Goal: Task Accomplishment & Management: Manage account settings

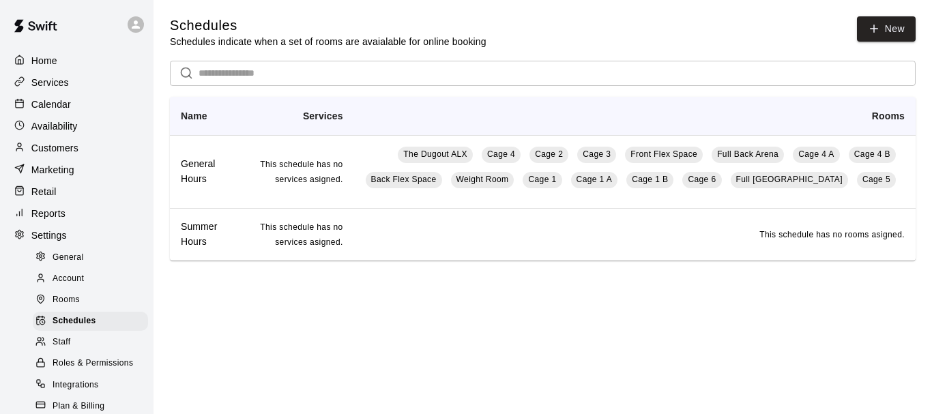
click at [586, 46] on div "Schedules Schedules indicate when a set of rooms are avaialable for online book…" at bounding box center [543, 32] width 746 height 32
click at [66, 101] on p "Calendar" at bounding box center [51, 105] width 40 height 14
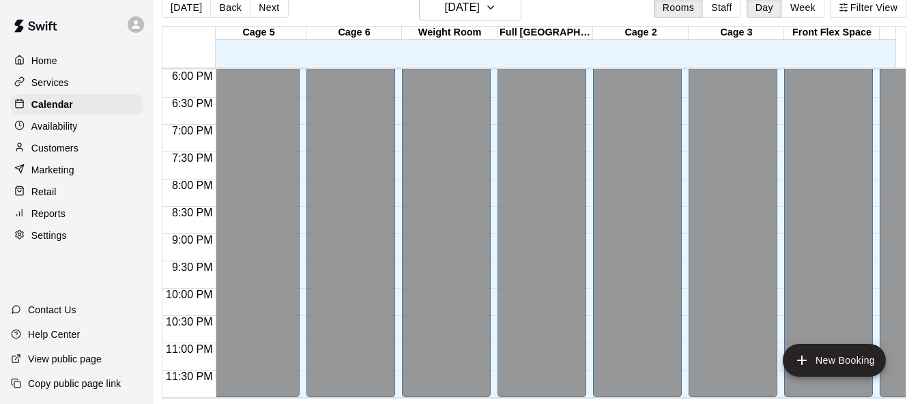
scroll to position [0, 525]
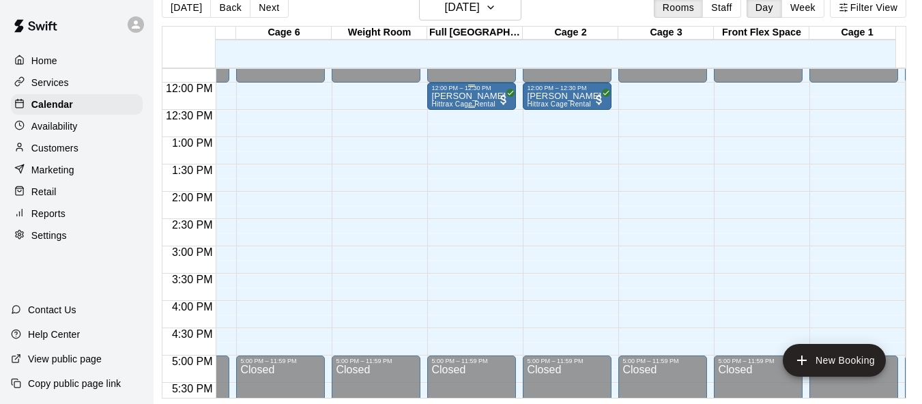
click at [469, 96] on p "[PERSON_NAME]" at bounding box center [468, 96] width 74 height 0
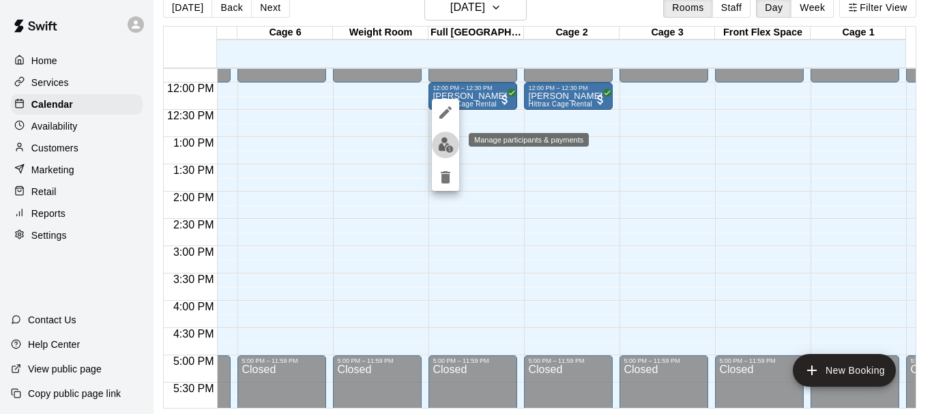
click at [446, 147] on img "edit" at bounding box center [446, 145] width 16 height 16
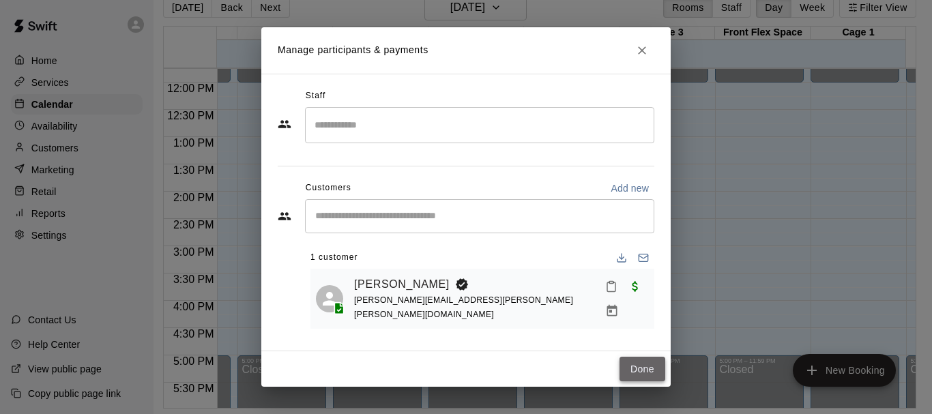
click at [644, 366] on button "Done" at bounding box center [643, 369] width 46 height 25
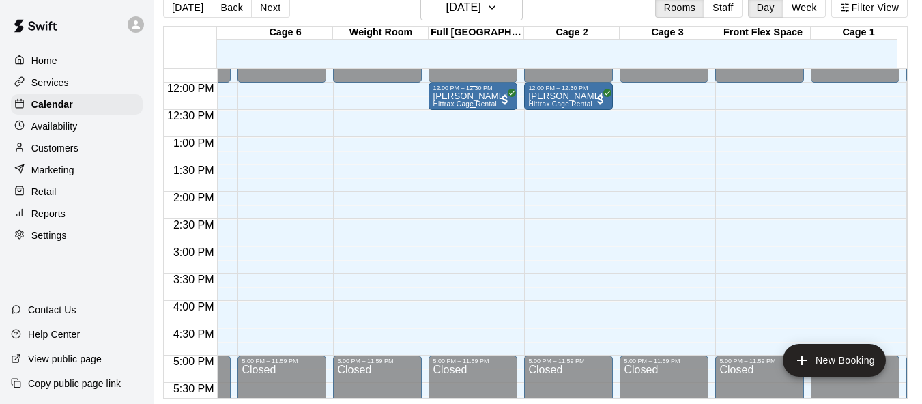
click at [499, 89] on div "12:00 PM – 12:30 PM" at bounding box center [473, 88] width 81 height 7
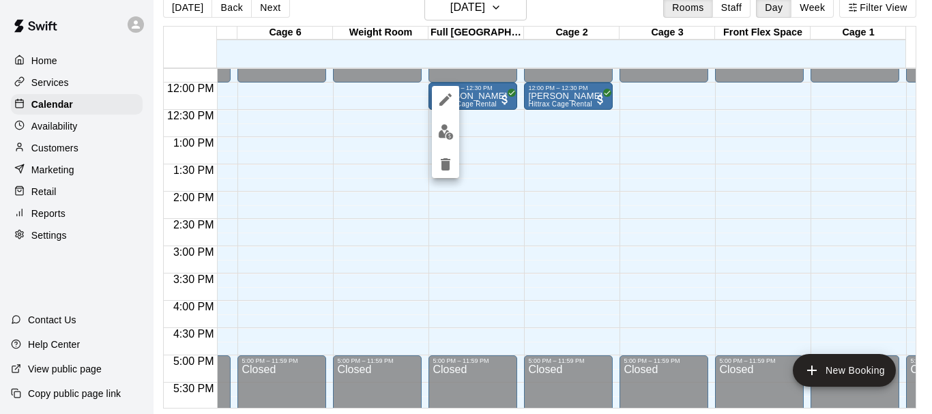
click at [480, 158] on div at bounding box center [466, 207] width 932 height 414
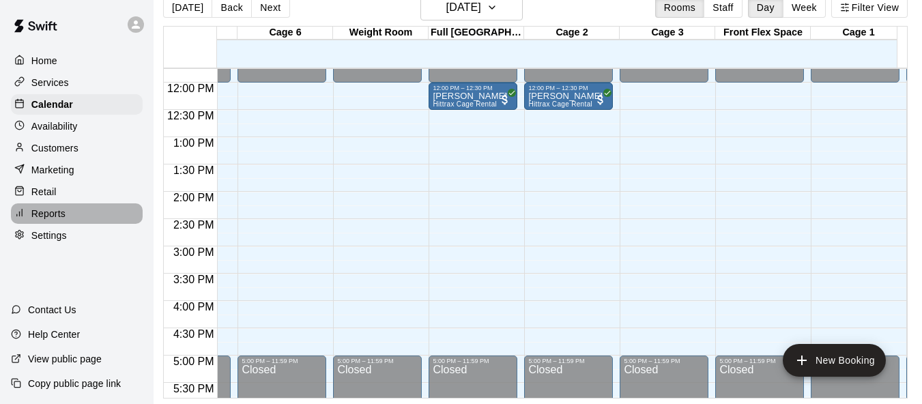
click at [60, 220] on p "Reports" at bounding box center [48, 214] width 34 height 14
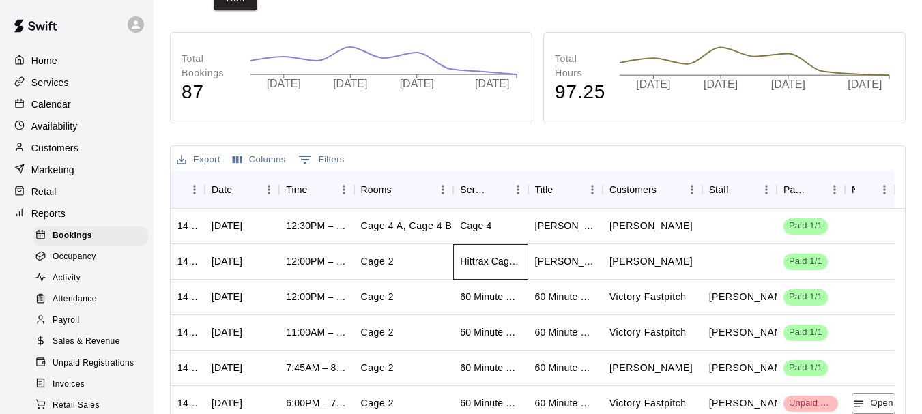
click at [487, 261] on div "Hittrax Cage Rental" at bounding box center [490, 262] width 61 height 14
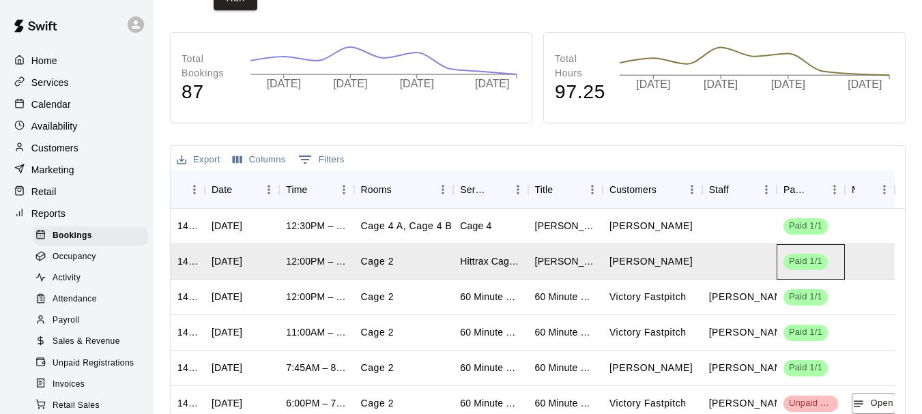
click at [810, 265] on span "Paid 1/1" at bounding box center [805, 261] width 44 height 13
click at [240, 268] on div "[DATE]" at bounding box center [227, 262] width 31 height 14
click at [394, 265] on div "Cage 2" at bounding box center [404, 261] width 100 height 35
click at [342, 263] on div "12:00PM – 12:30PM" at bounding box center [316, 262] width 61 height 14
click at [807, 261] on span "Paid 1/1" at bounding box center [805, 261] width 44 height 13
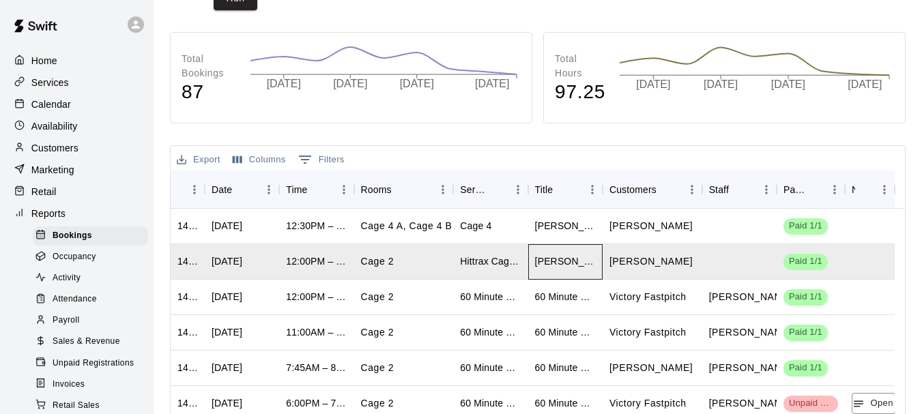
drag, startPoint x: 598, startPoint y: 257, endPoint x: 523, endPoint y: 258, distance: 75.1
click at [523, 258] on div "1424052 [DATE] 12:00PM – 12:30PM Cage 2 Hittrax Cage Rental [PERSON_NAME] [PERS…" at bounding box center [533, 261] width 724 height 35
copy div "ental [PERSON_NAME]"
click at [66, 154] on p "Customers" at bounding box center [54, 148] width 47 height 14
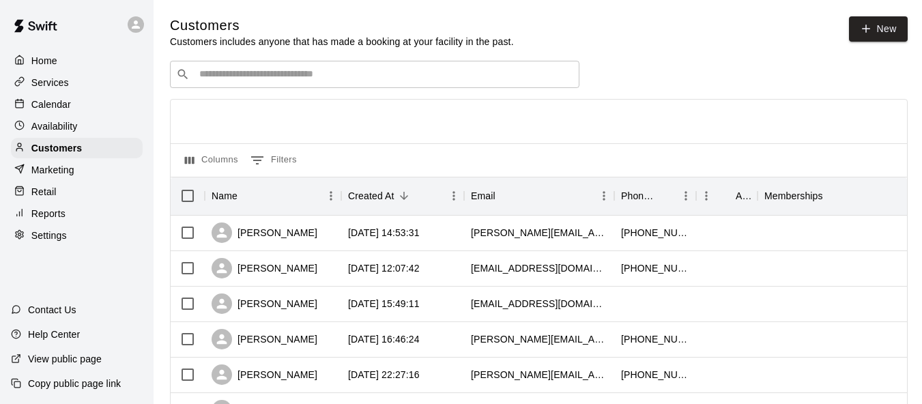
click at [331, 76] on input "Search customers by name or email" at bounding box center [384, 75] width 378 height 14
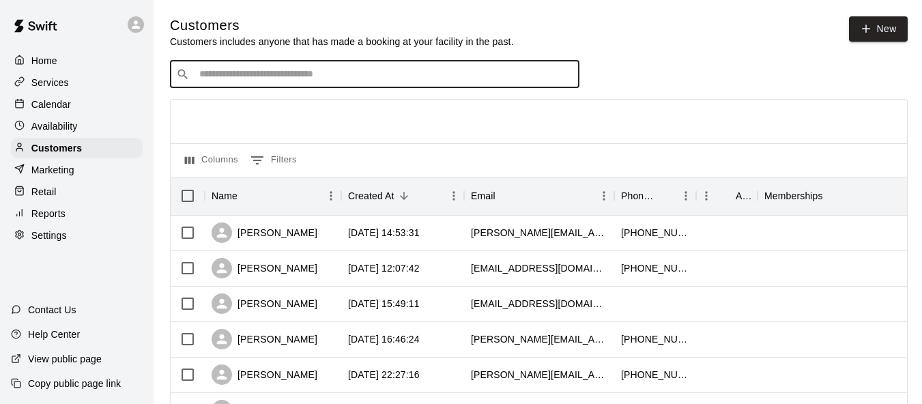
paste input "**********"
click at [227, 81] on input "**********" at bounding box center [374, 75] width 358 height 14
type input "**********"
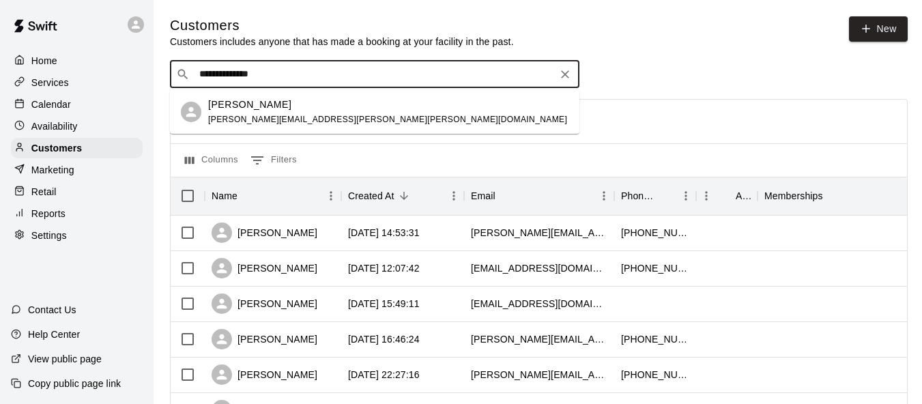
click at [271, 112] on div "[PERSON_NAME] Antisdel [EMAIL_ADDRESS][PERSON_NAME][PERSON_NAME][DOMAIN_NAME]" at bounding box center [387, 112] width 359 height 29
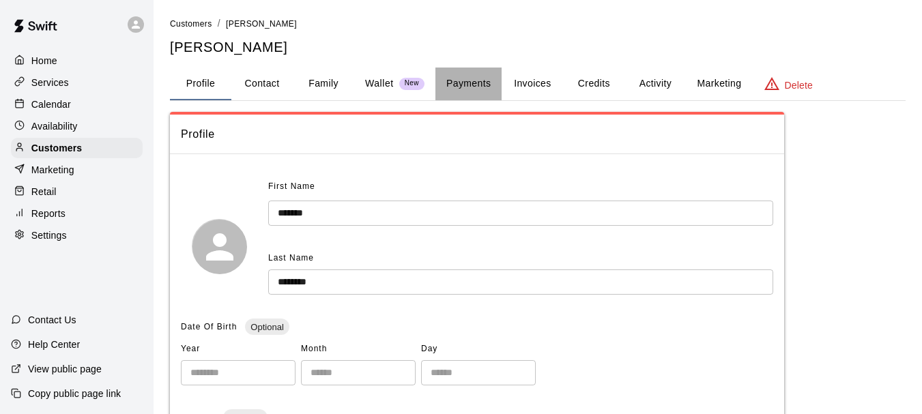
click at [466, 81] on button "Payments" at bounding box center [468, 84] width 66 height 33
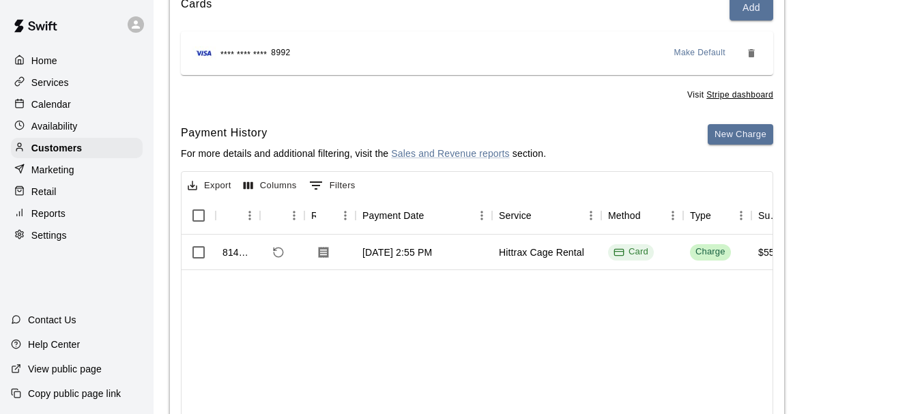
scroll to position [205, 0]
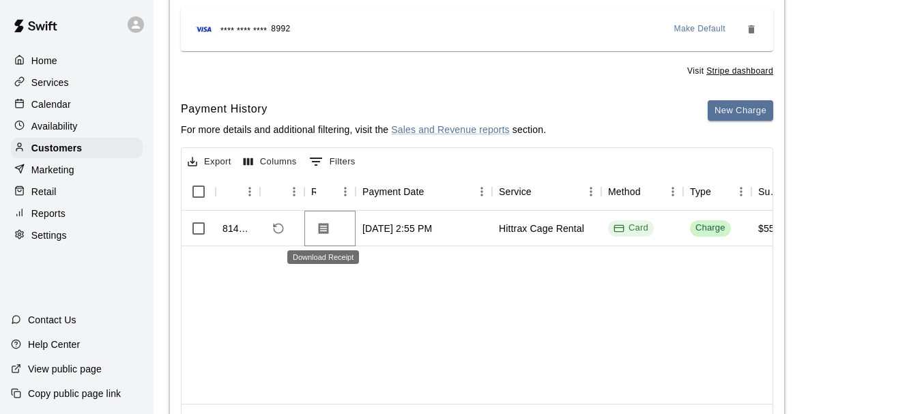
click at [322, 230] on icon "Download Receipt" at bounding box center [324, 228] width 10 height 12
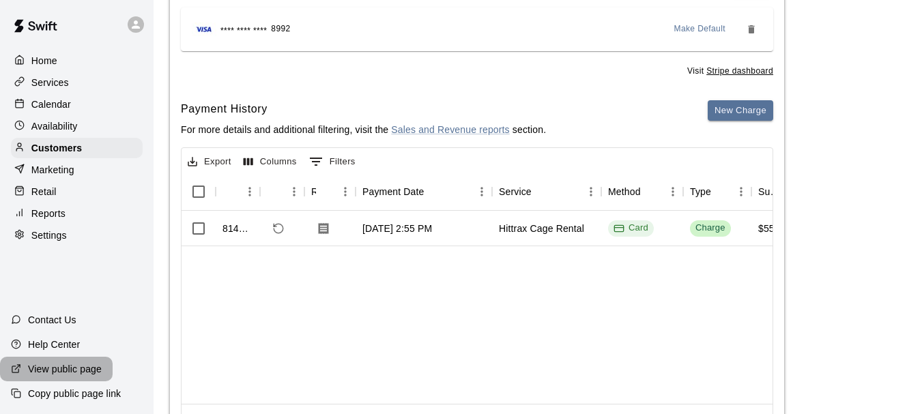
click at [84, 367] on p "View public page" at bounding box center [65, 369] width 74 height 14
